Goal: Find specific page/section: Find specific page/section

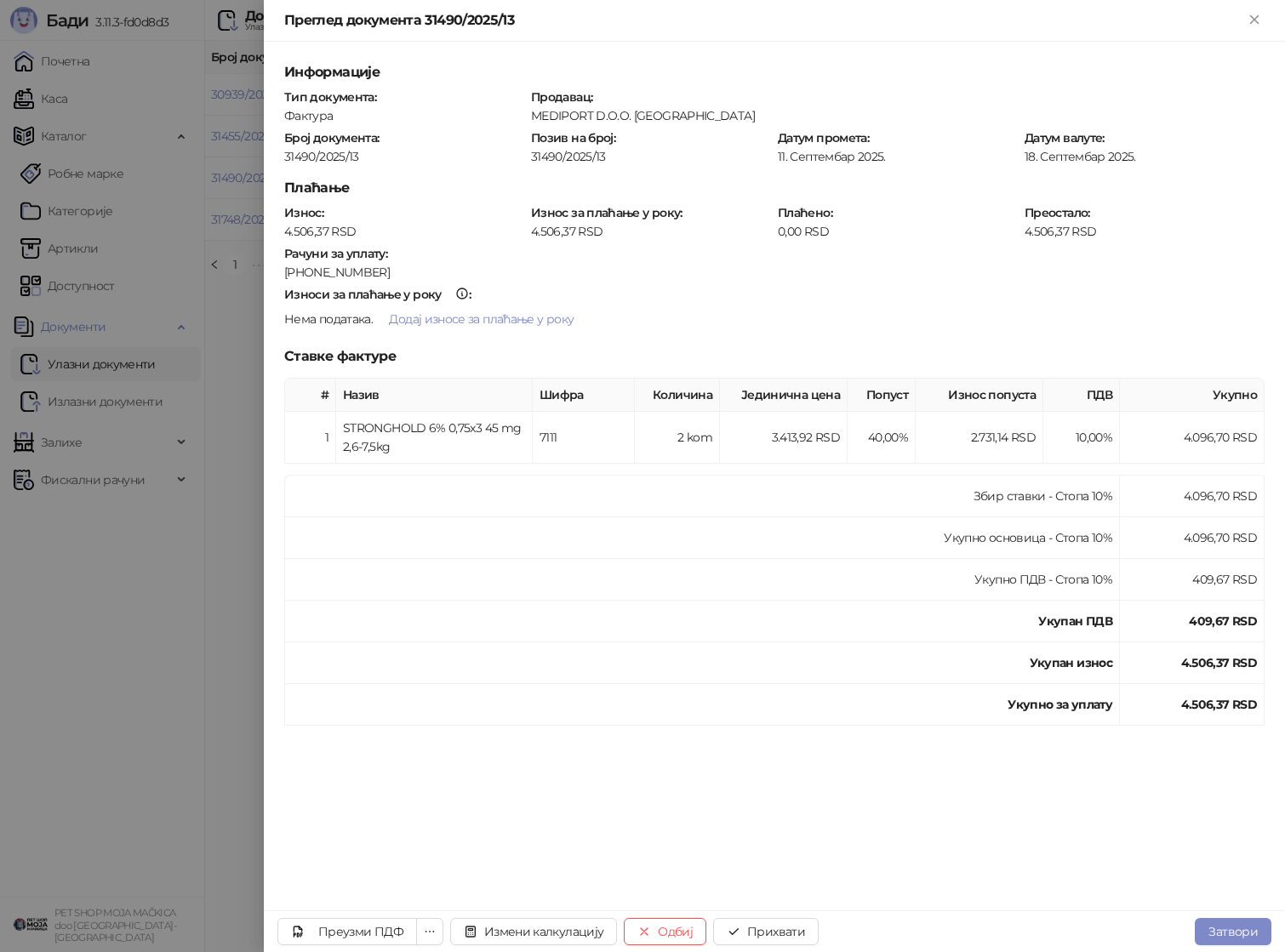
click at [156, 586] on div at bounding box center [642, 476] width 1285 height 952
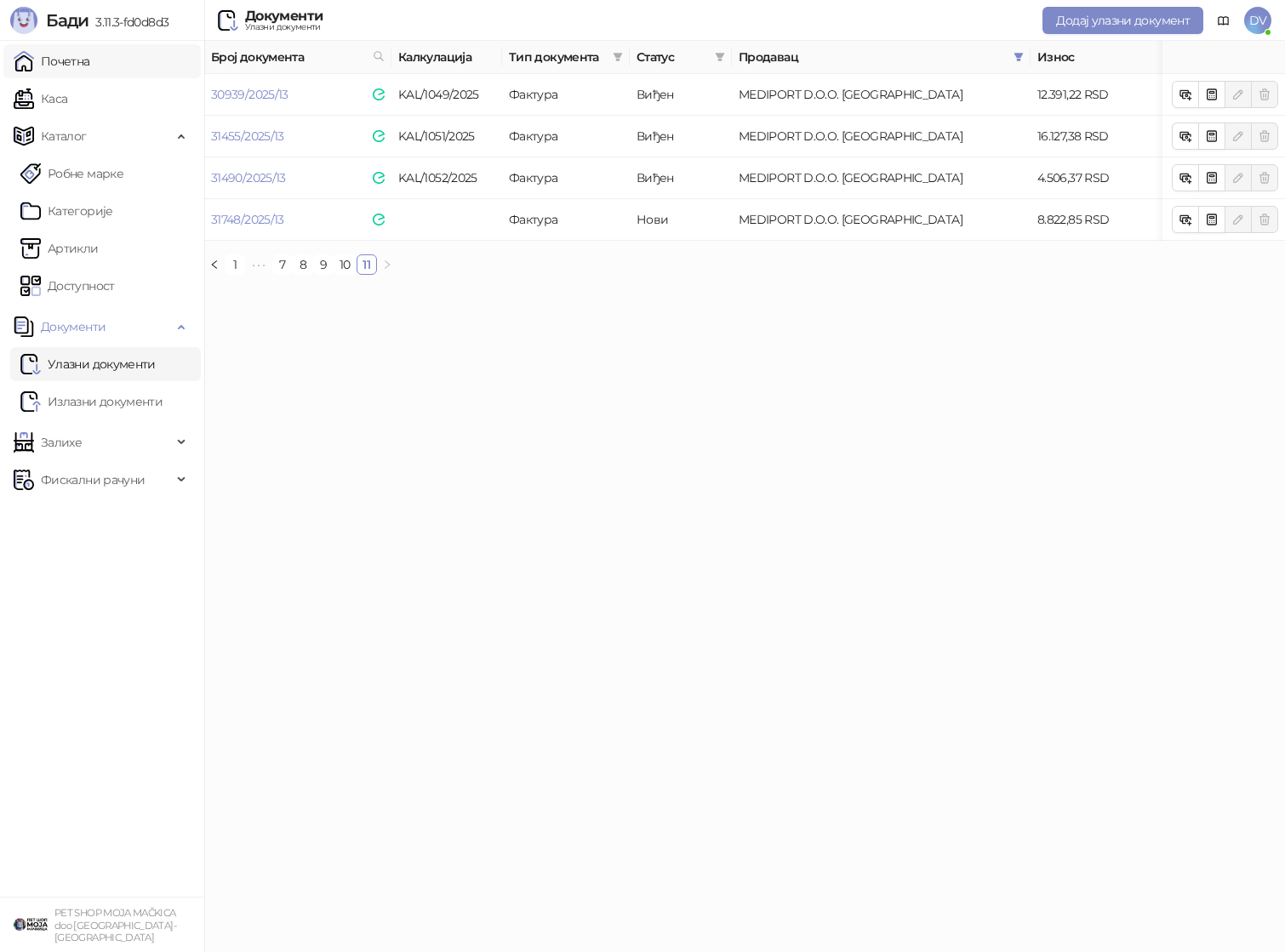
click at [81, 62] on link "Почетна" at bounding box center [51, 61] width 76 height 34
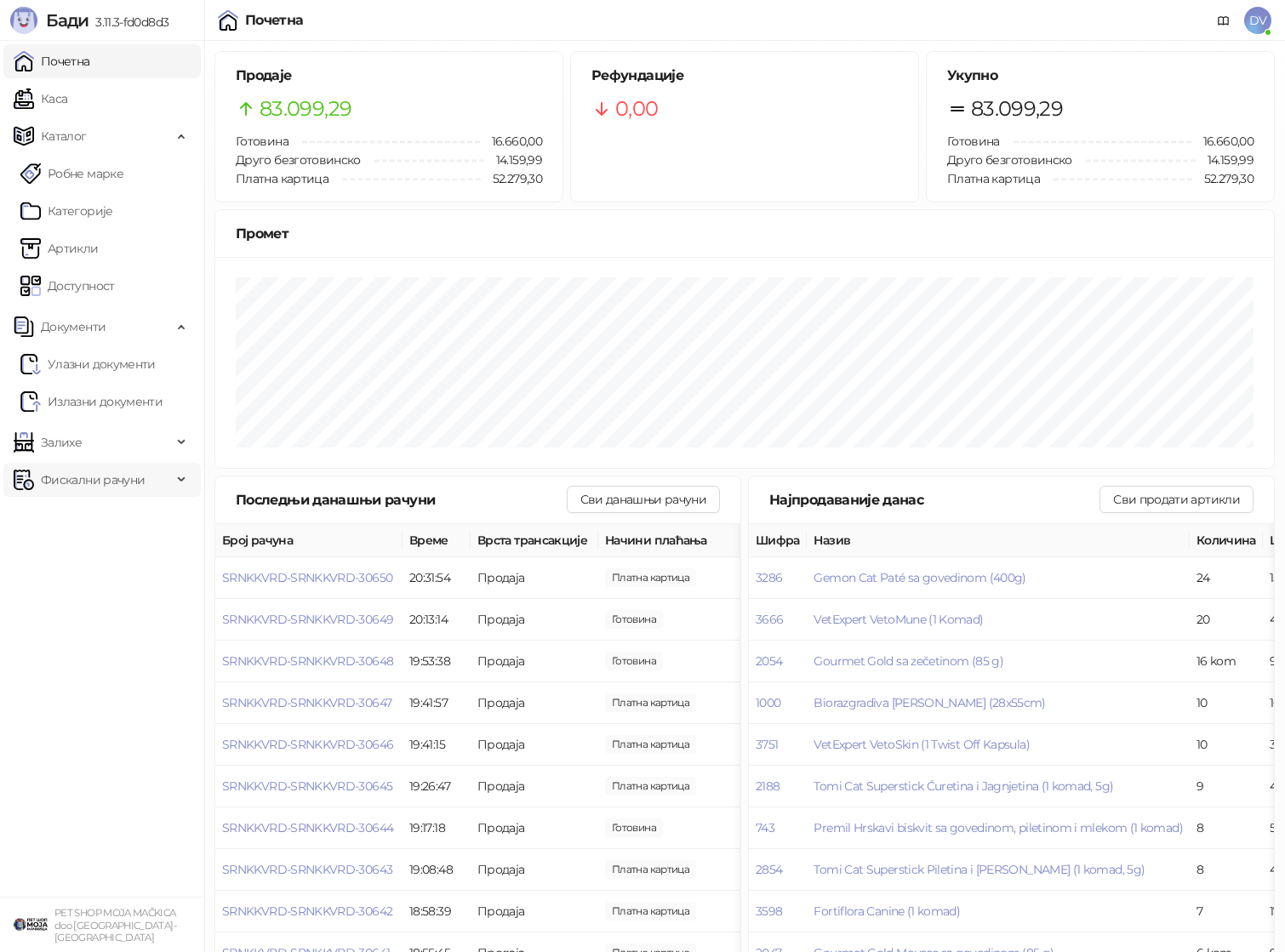
click at [122, 472] on span "Фискални рачуни" at bounding box center [92, 480] width 104 height 34
click at [110, 553] on link "По данима" at bounding box center [66, 555] width 90 height 34
